Goal: Check status: Check status

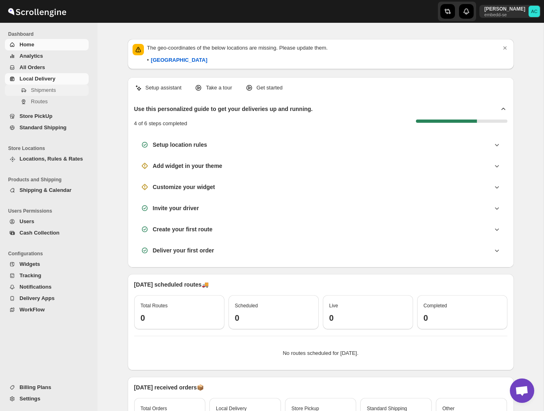
click at [44, 91] on span "Shipments" at bounding box center [43, 90] width 25 height 6
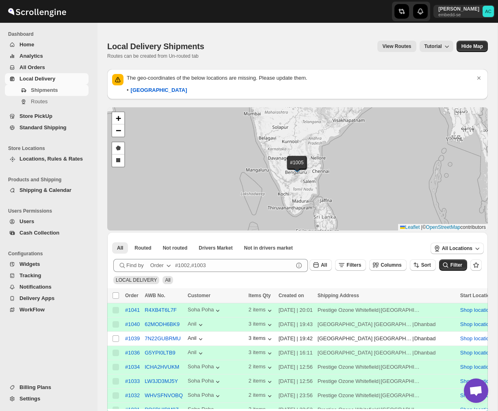
click at [44, 66] on span "All Orders" at bounding box center [33, 67] width 26 height 6
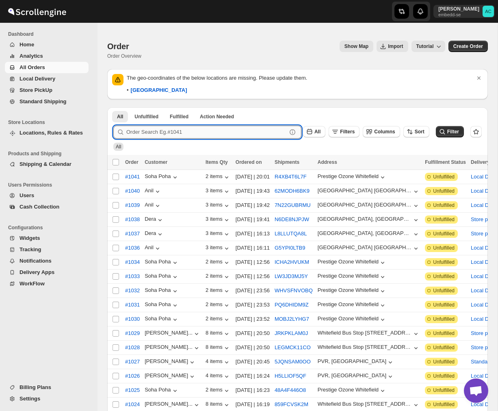
click at [219, 137] on input "text" at bounding box center [206, 132] width 161 height 13
type input "45"
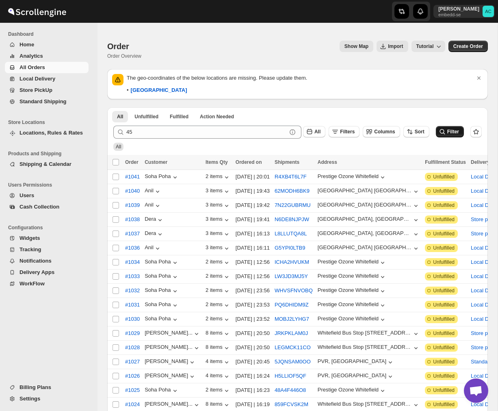
click at [446, 131] on icon "submit" at bounding box center [443, 132] width 8 height 8
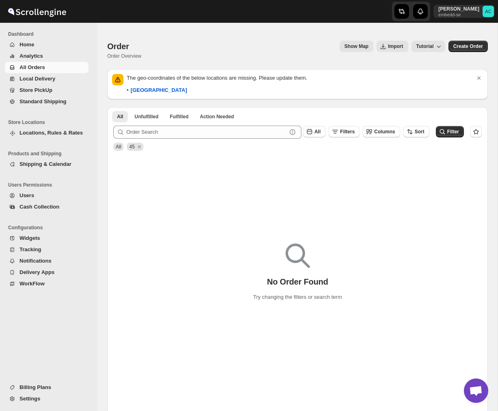
click at [48, 72] on button "All Orders" at bounding box center [47, 67] width 84 height 11
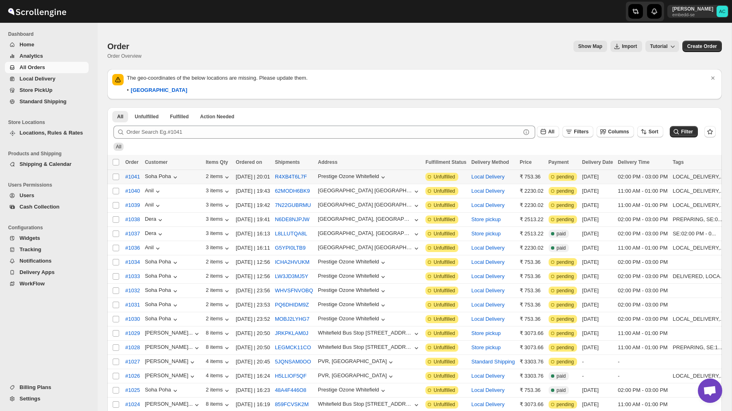
click at [302, 181] on td "R4XB4T6L7F" at bounding box center [293, 177] width 43 height 14
checkbox input "true"
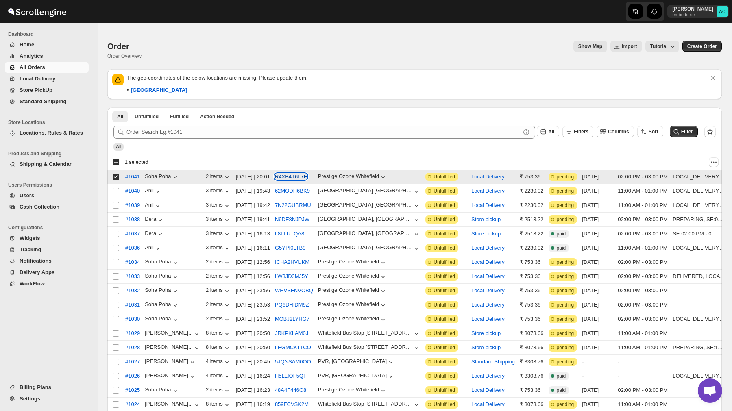
click at [305, 177] on button "R4XB4T6L7F" at bounding box center [291, 177] width 32 height 6
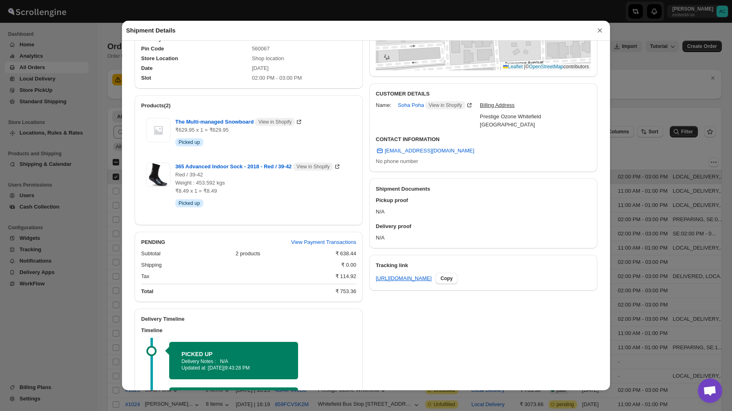
scroll to position [208, 0]
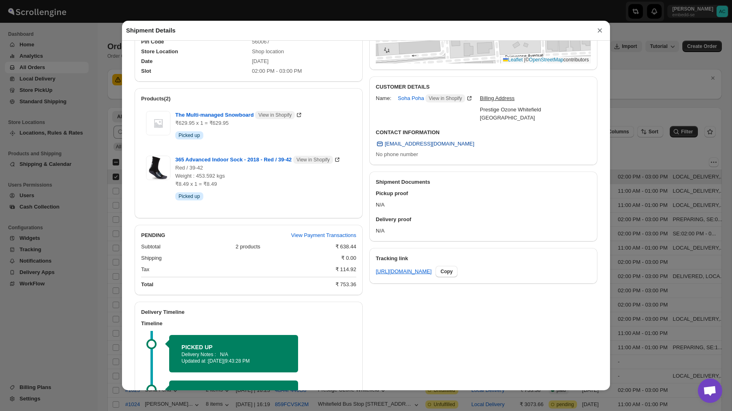
drag, startPoint x: 466, startPoint y: 143, endPoint x: 386, endPoint y: 144, distance: 80.5
click at [386, 144] on div "CONTACT INFORMATION [EMAIL_ADDRESS][DOMAIN_NAME] No phone number" at bounding box center [483, 145] width 228 height 40
